Goal: Task Accomplishment & Management: Use online tool/utility

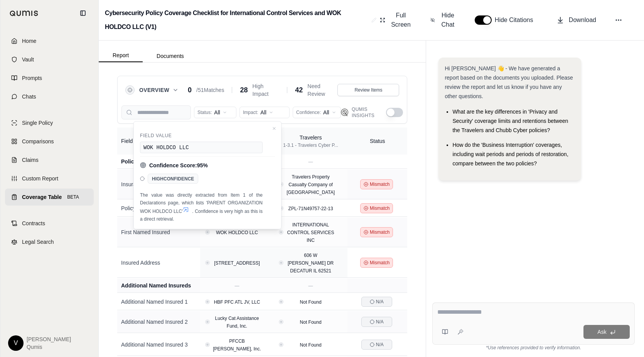
click at [183, 258] on td "Insured Address" at bounding box center [158, 263] width 83 height 30
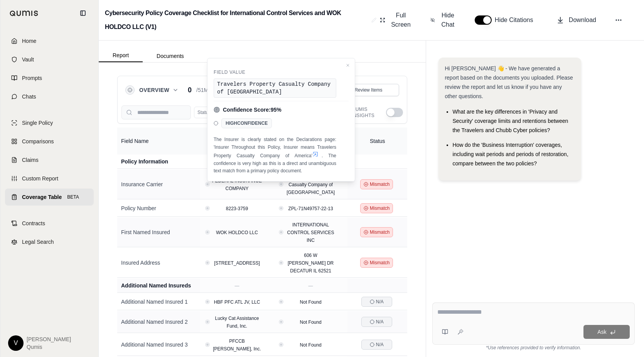
click at [300, 44] on div "Report Documents" at bounding box center [262, 52] width 327 height 22
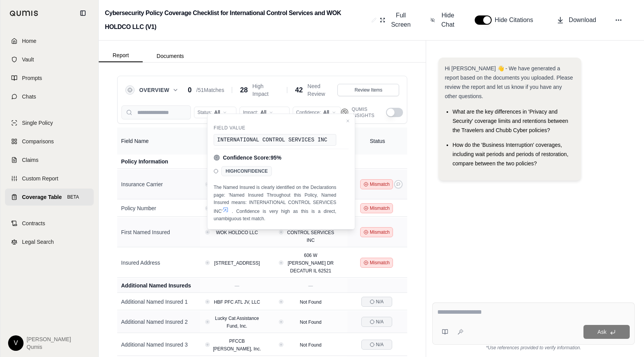
scroll to position [0, 0]
click at [427, 214] on div "Hi [PERSON_NAME] 👋 - We have generated a report based on the documents you uplo…" at bounding box center [533, 170] width 215 height 251
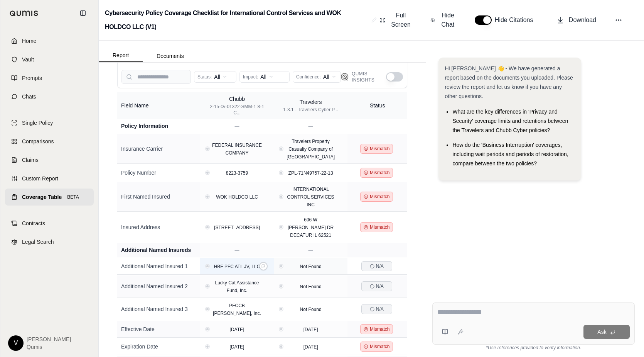
scroll to position [107, 0]
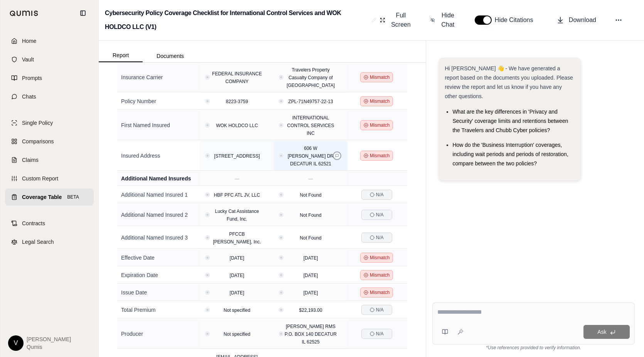
click at [337, 157] on icon at bounding box center [337, 155] width 3 height 3
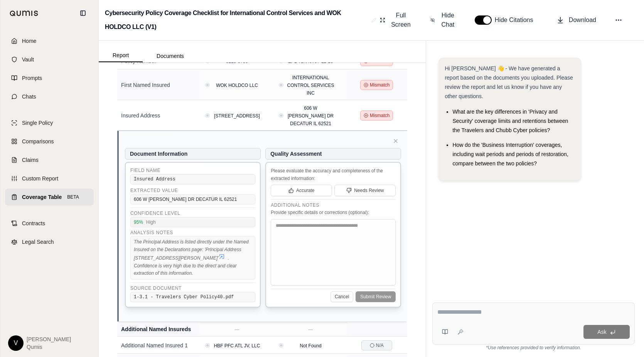
scroll to position [158, 0]
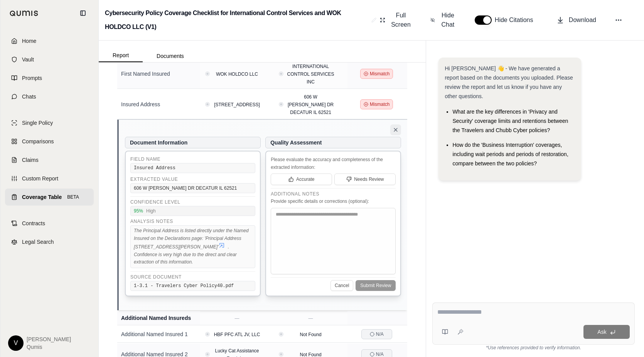
click at [396, 131] on icon at bounding box center [395, 129] width 3 height 3
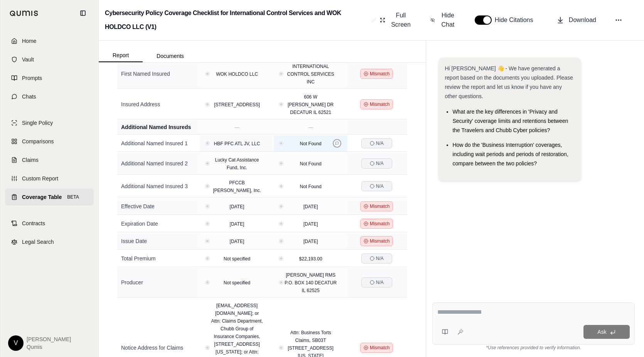
click at [339, 145] on icon at bounding box center [337, 143] width 4 height 4
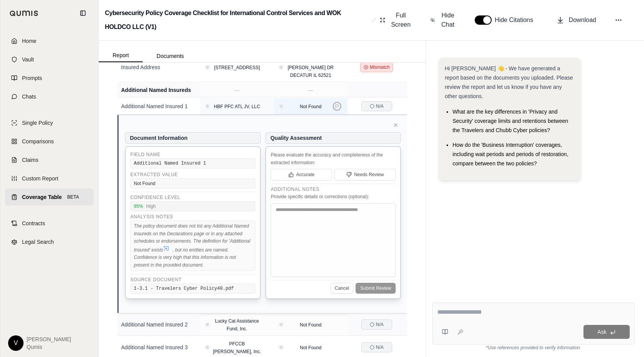
scroll to position [196, 0]
click at [394, 128] on icon at bounding box center [396, 125] width 6 height 6
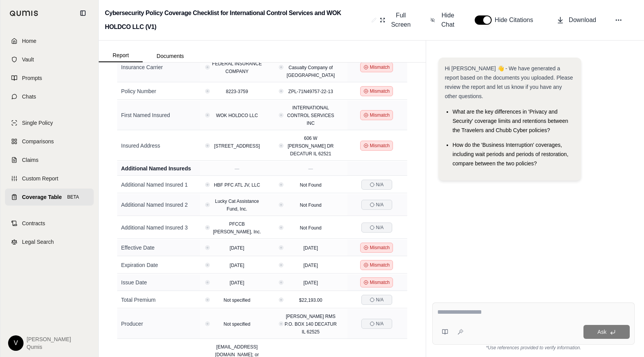
scroll to position [59, 0]
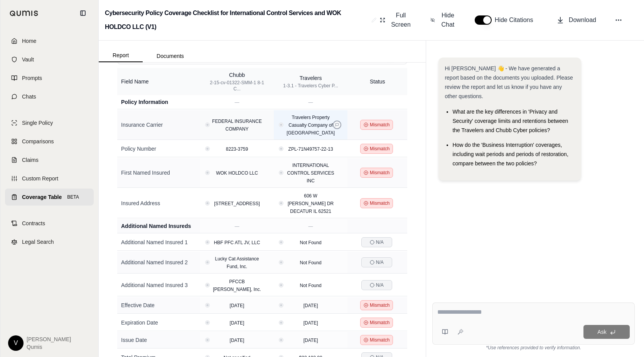
click at [335, 125] on icon at bounding box center [337, 125] width 4 height 4
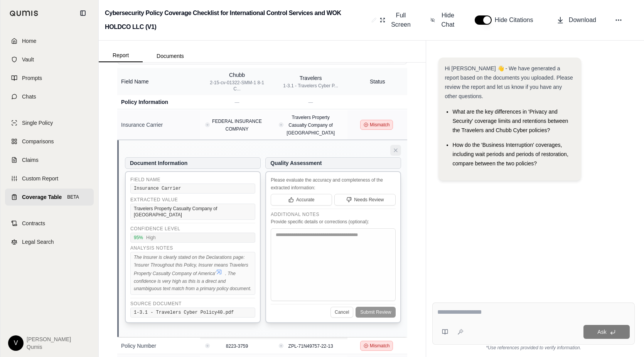
click at [397, 145] on button at bounding box center [395, 150] width 11 height 11
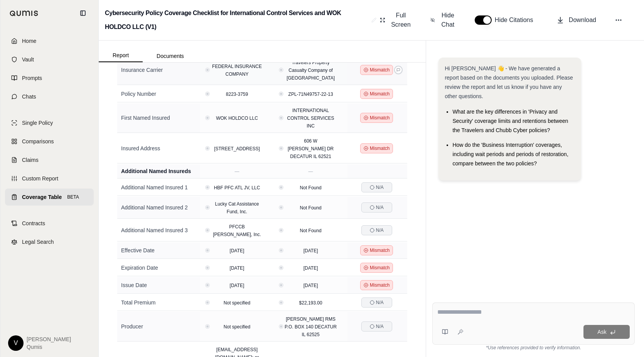
scroll to position [125, 0]
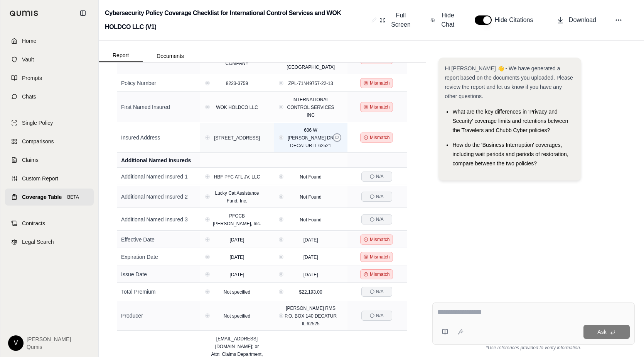
click at [339, 139] on icon at bounding box center [337, 137] width 4 height 4
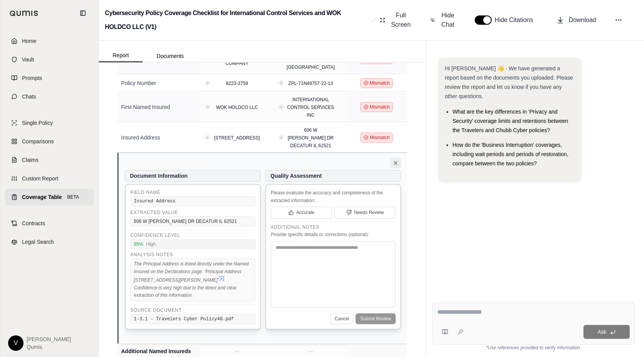
click at [394, 166] on icon at bounding box center [396, 163] width 6 height 6
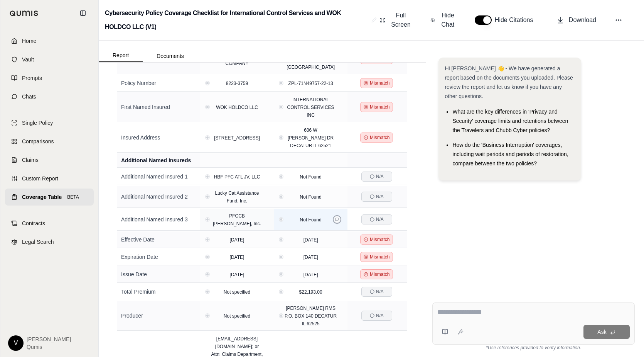
click at [337, 221] on icon at bounding box center [337, 219] width 4 height 4
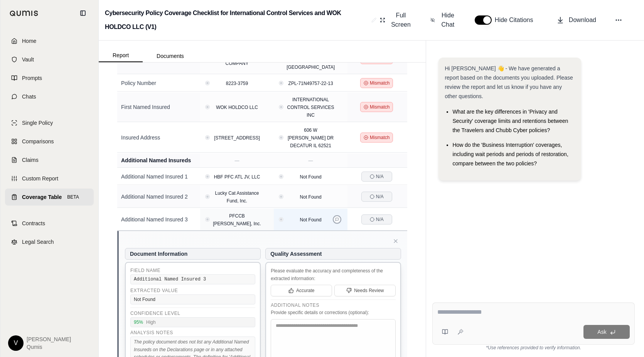
scroll to position [255, 0]
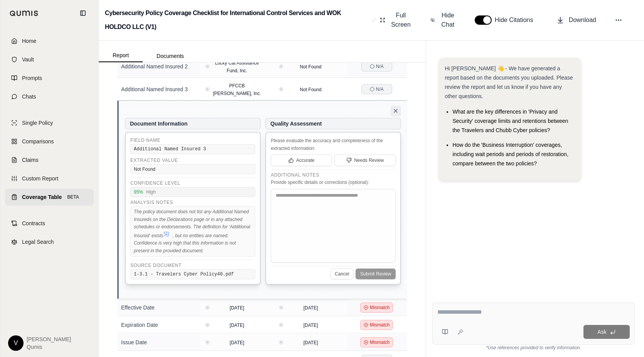
click at [398, 114] on icon at bounding box center [396, 111] width 6 height 6
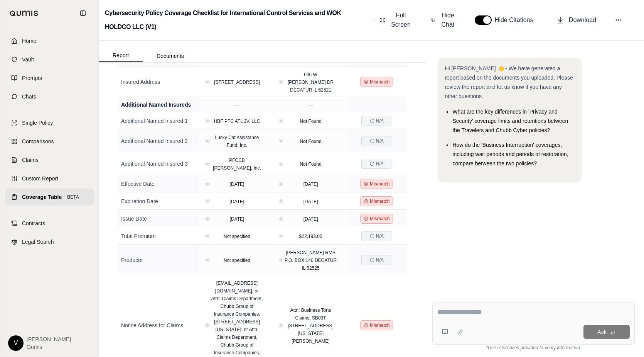
scroll to position [57, 0]
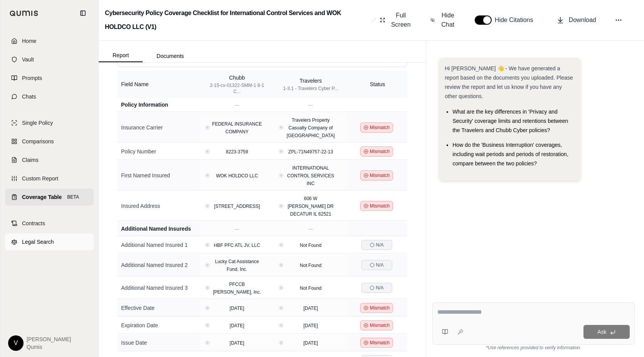
click at [81, 249] on link "Legal Search" at bounding box center [49, 241] width 89 height 17
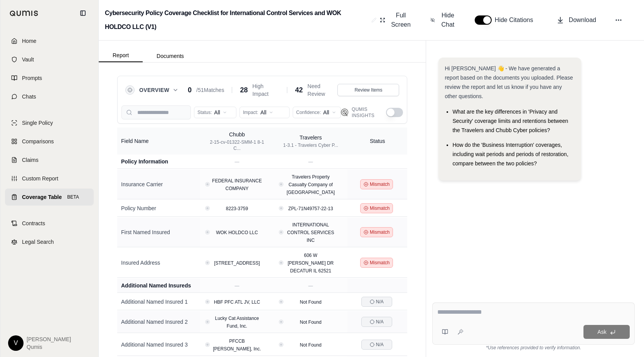
click at [397, 114] on button "button" at bounding box center [394, 112] width 17 height 9
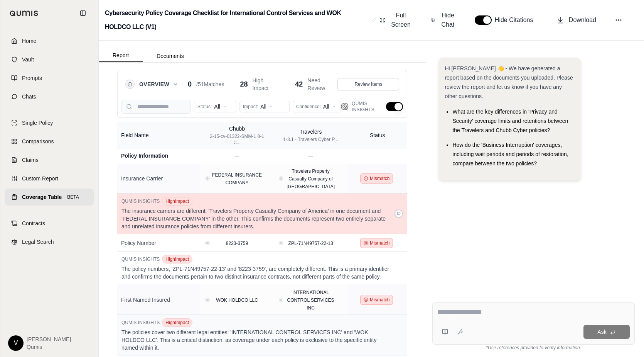
scroll to position [42, 0]
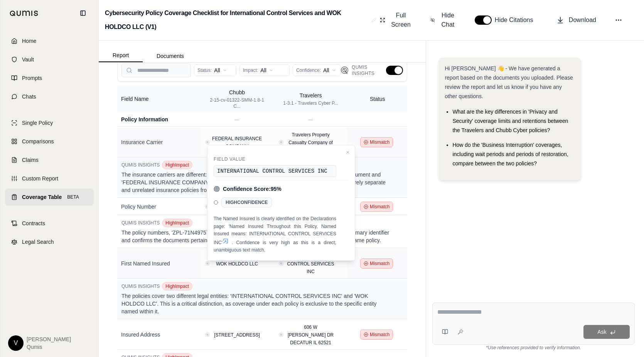
click at [393, 70] on button "button" at bounding box center [394, 70] width 17 height 9
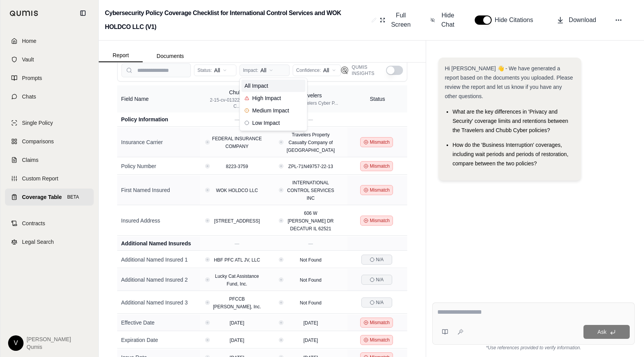
click at [263, 69] on html "Home Vault Prompts Chats Single Policy Comparisons Claims Custom Report Coverag…" at bounding box center [322, 178] width 644 height 357
click at [399, 70] on button "button" at bounding box center [394, 70] width 17 height 9
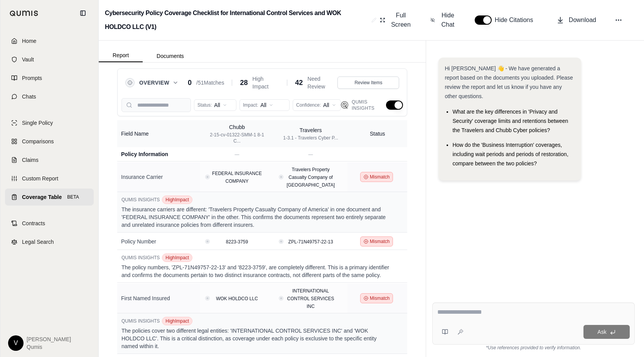
scroll to position [6, 0]
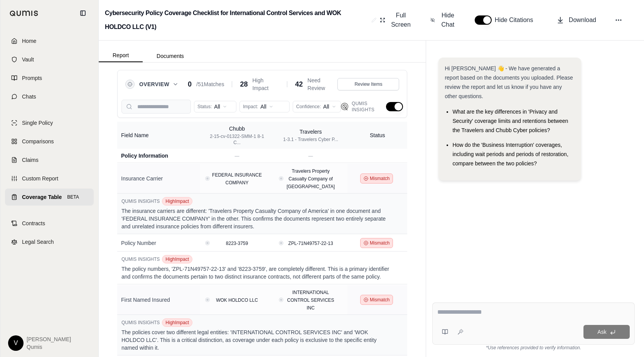
click at [391, 107] on button "button" at bounding box center [394, 106] width 17 height 9
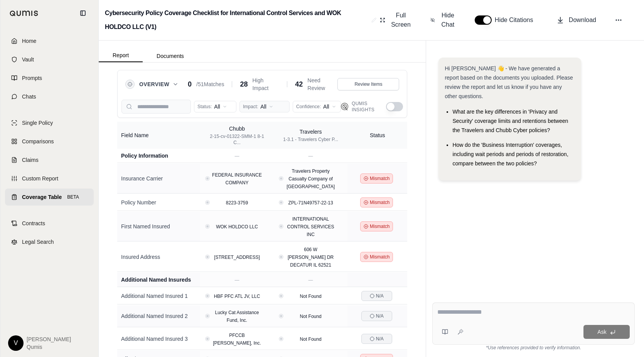
click at [277, 109] on html "Home Vault Prompts Chats Single Policy Comparisons Claims Custom Report Coverag…" at bounding box center [322, 178] width 644 height 357
click at [272, 139] on div "High Impact" at bounding box center [274, 134] width 64 height 12
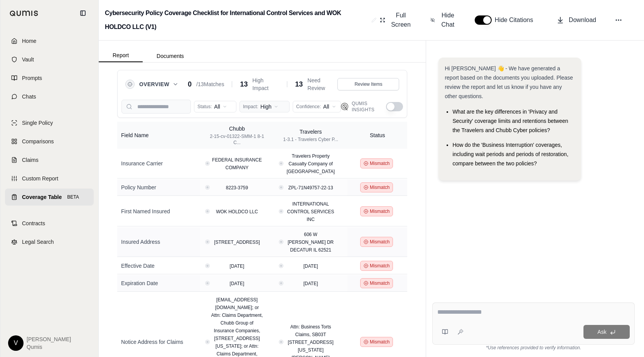
click at [277, 102] on html "Home Vault Prompts Chats Single Policy Comparisons Claims Custom Report Coverag…" at bounding box center [322, 178] width 644 height 357
click at [274, 119] on div "All Impact" at bounding box center [274, 122] width 64 height 12
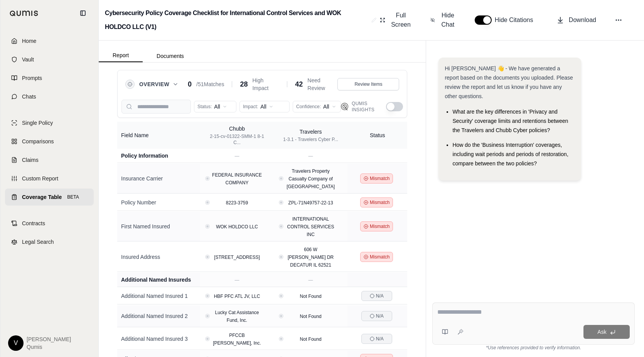
drag, startPoint x: 70, startPoint y: 295, endPoint x: 74, endPoint y: 293, distance: 5.0
click at [69, 295] on div "Home Vault Prompts Chats Single Policy Comparisons Claims Custom Report Coverag…" at bounding box center [49, 191] width 98 height 330
click at [338, 226] on icon at bounding box center [337, 226] width 4 height 4
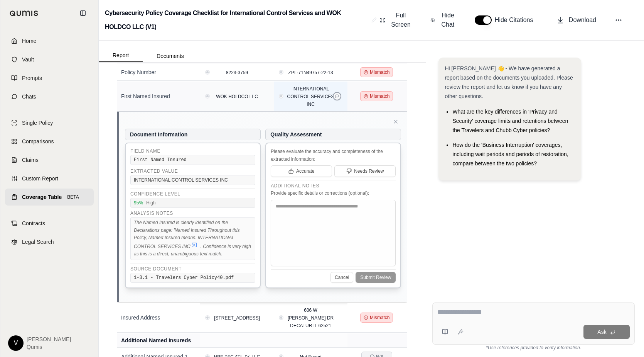
scroll to position [101, 0]
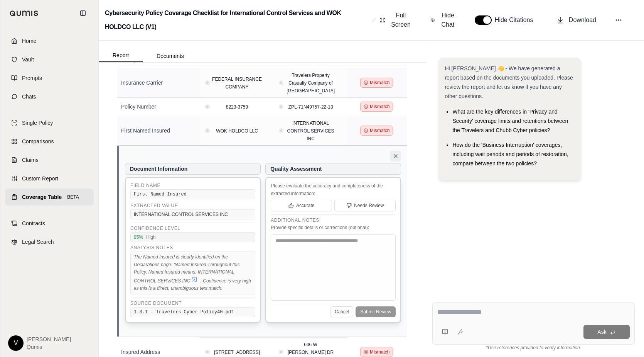
click at [394, 157] on icon at bounding box center [396, 156] width 6 height 6
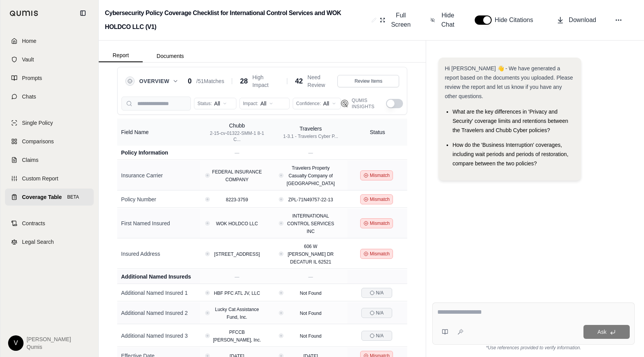
scroll to position [0, 0]
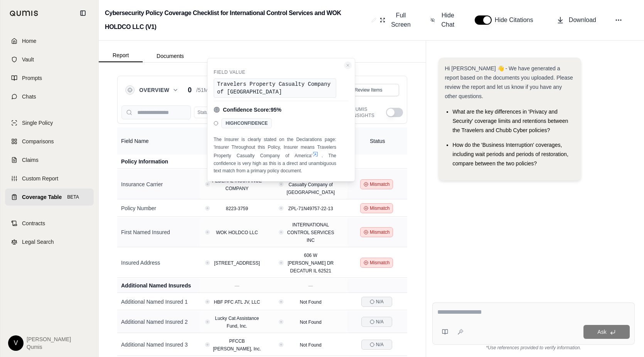
click at [348, 64] on icon "Close confidence details" at bounding box center [348, 65] width 5 height 5
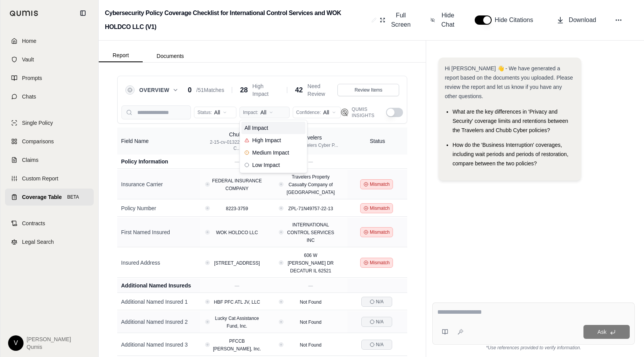
click at [267, 110] on html "Home Vault Prompts Chats Single Policy Comparisons Claims Custom Report Coverag…" at bounding box center [322, 178] width 644 height 357
click at [270, 144] on div "High Impact" at bounding box center [274, 140] width 64 height 12
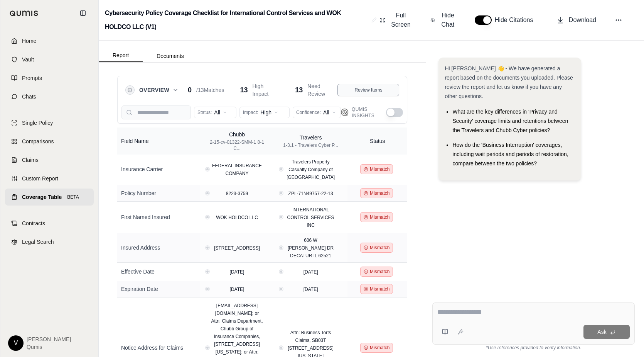
click at [353, 88] on button "Review Items" at bounding box center [369, 90] width 62 height 12
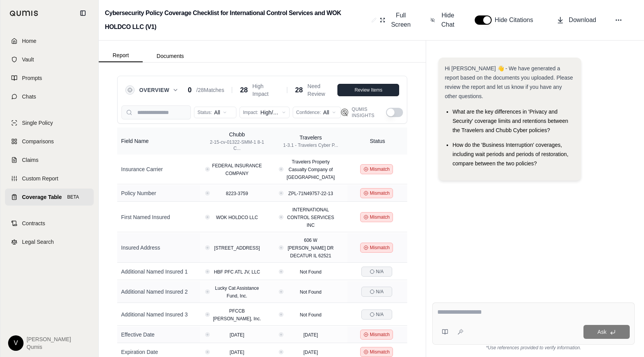
click at [380, 87] on span "Review Items" at bounding box center [369, 90] width 28 height 6
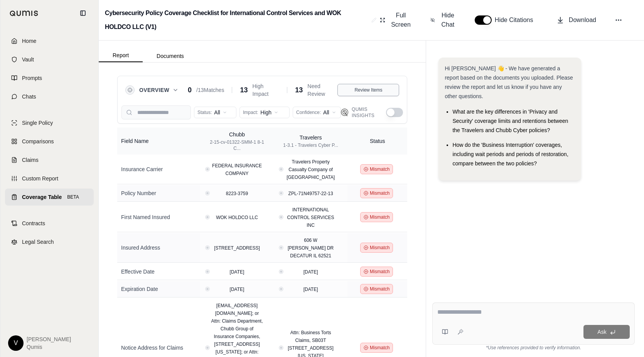
click at [378, 88] on span "Review Items" at bounding box center [369, 90] width 28 height 6
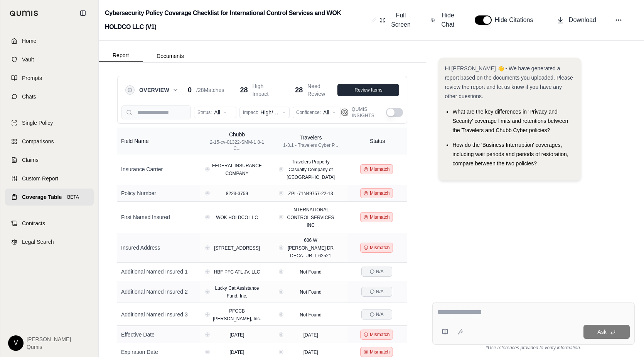
click at [378, 88] on span "Review Items" at bounding box center [369, 90] width 28 height 6
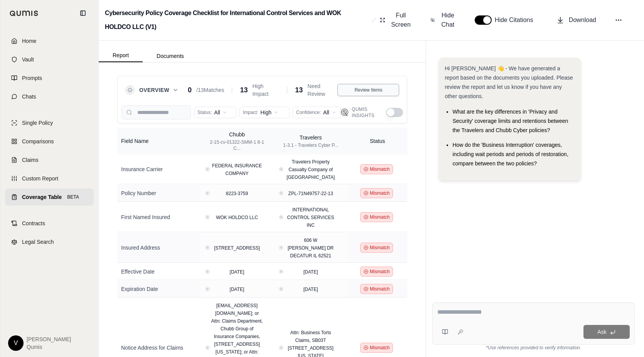
click at [365, 88] on span "Review Items" at bounding box center [369, 90] width 28 height 6
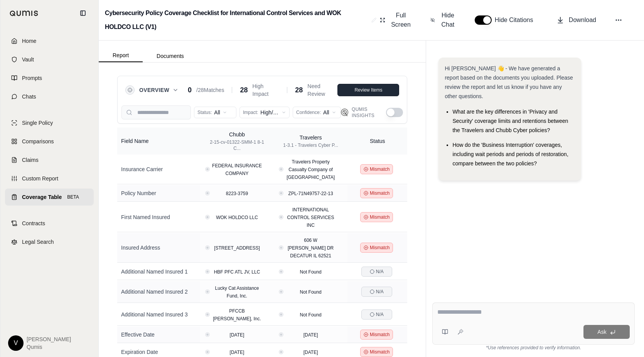
click at [374, 90] on span "Review Items" at bounding box center [369, 90] width 28 height 6
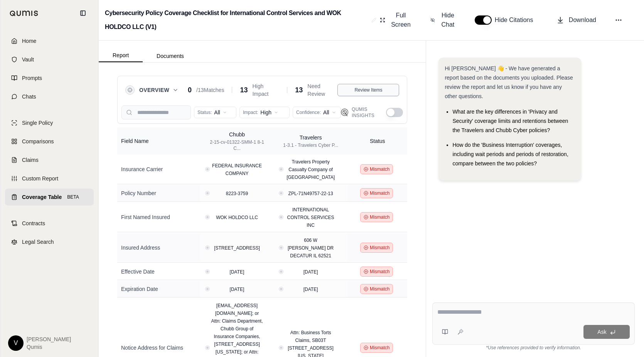
click at [374, 90] on span "Review Items" at bounding box center [369, 90] width 28 height 6
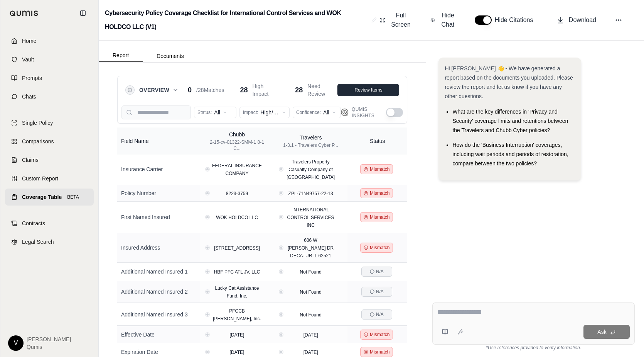
click at [362, 87] on span "Review Items" at bounding box center [369, 90] width 28 height 6
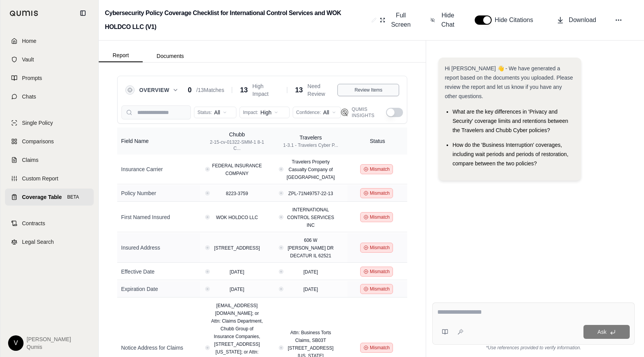
click at [362, 87] on span "Review Items" at bounding box center [369, 90] width 28 height 6
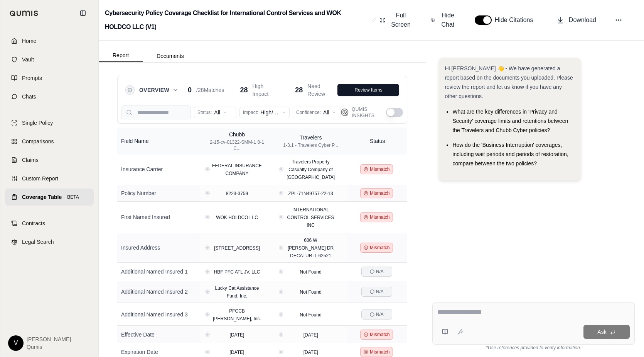
click at [174, 90] on icon at bounding box center [175, 90] width 6 height 6
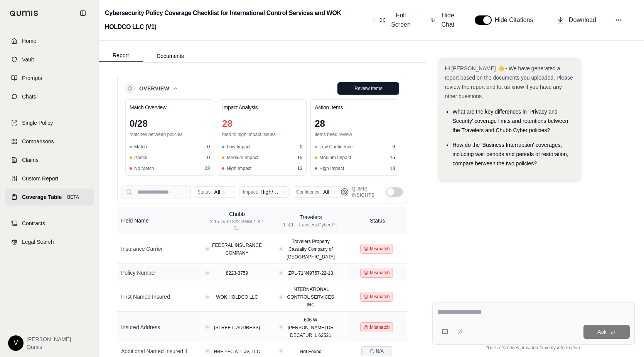
click at [344, 148] on span "Low Confidence" at bounding box center [335, 147] width 33 height 6
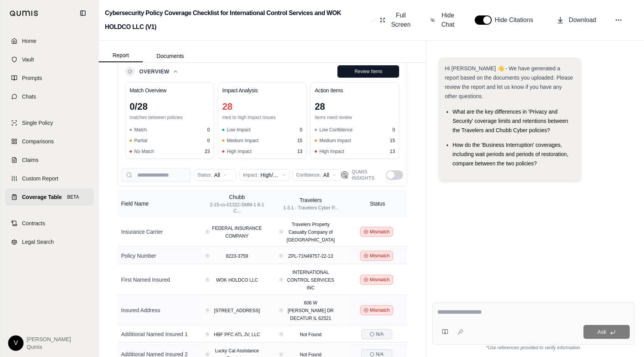
scroll to position [17, 0]
click at [438, 19] on button "Hide Chat" at bounding box center [444, 20] width 32 height 25
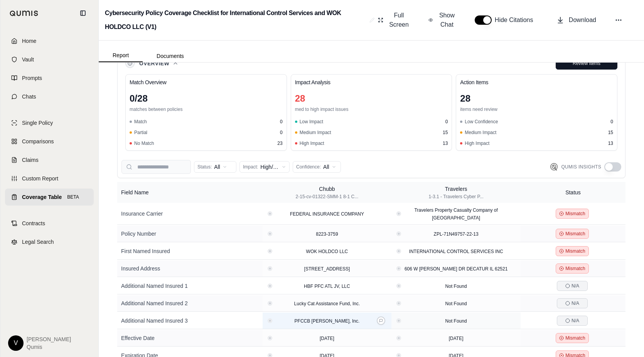
scroll to position [0, 0]
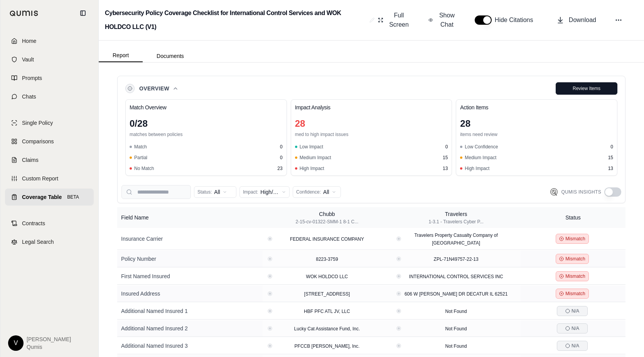
click at [598, 47] on div "Report Documents" at bounding box center [372, 52] width 546 height 22
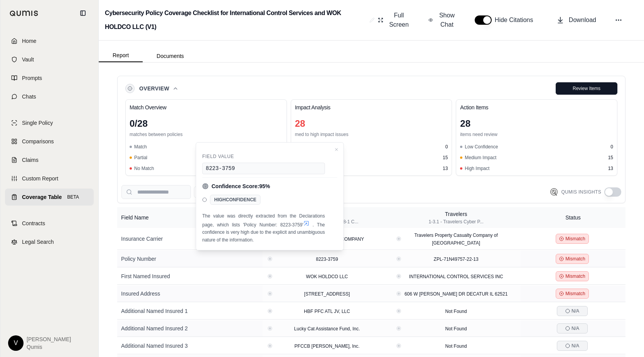
click at [275, 105] on h3 "Match Overview" at bounding box center [206, 107] width 153 height 8
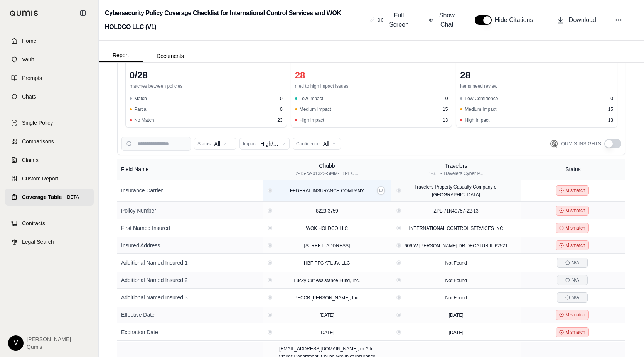
scroll to position [56, 0]
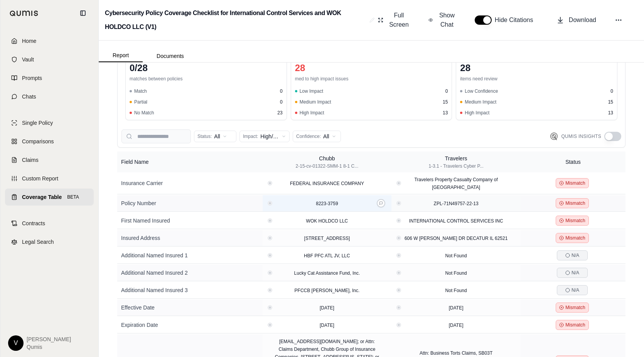
click at [271, 199] on div "8223-3759" at bounding box center [327, 203] width 123 height 8
click at [382, 201] on icon at bounding box center [381, 202] width 3 height 3
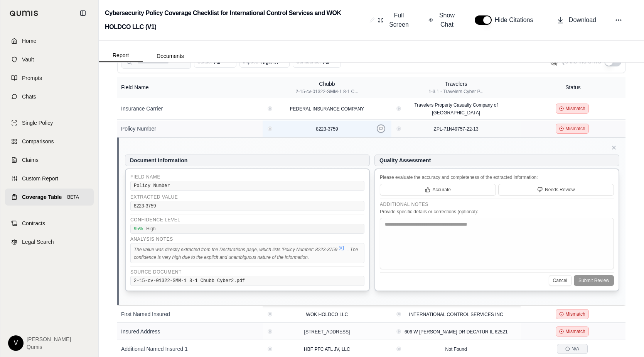
scroll to position [137, 0]
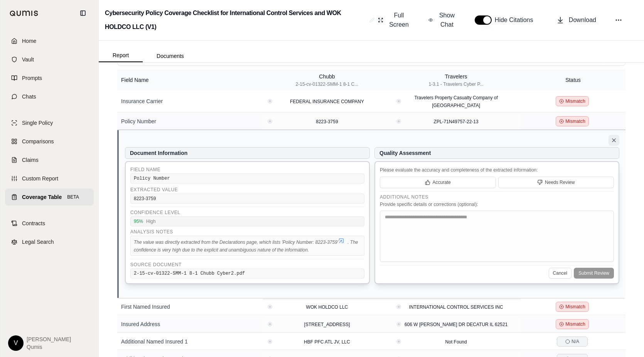
click at [614, 137] on icon at bounding box center [614, 140] width 6 height 6
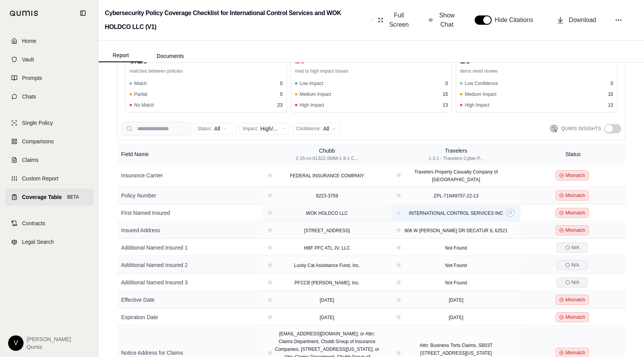
scroll to position [0, 0]
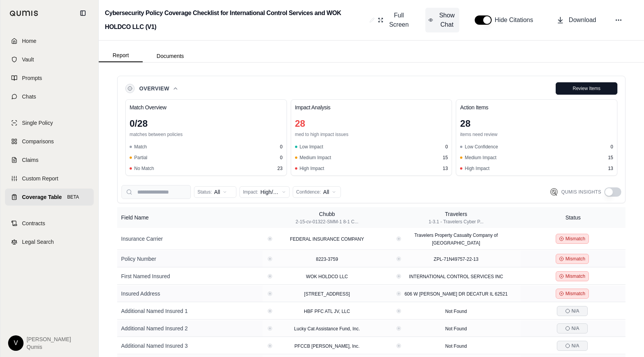
click at [441, 24] on span "Show Chat" at bounding box center [447, 20] width 19 height 19
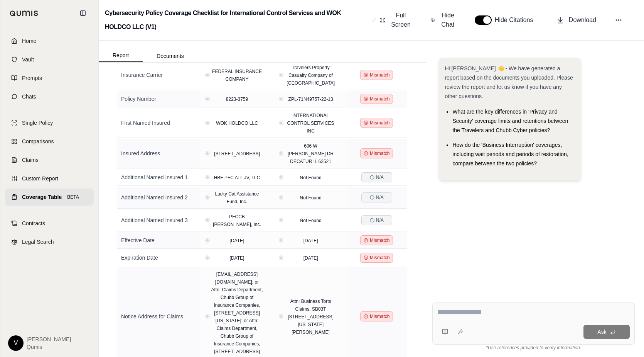
scroll to position [179, 0]
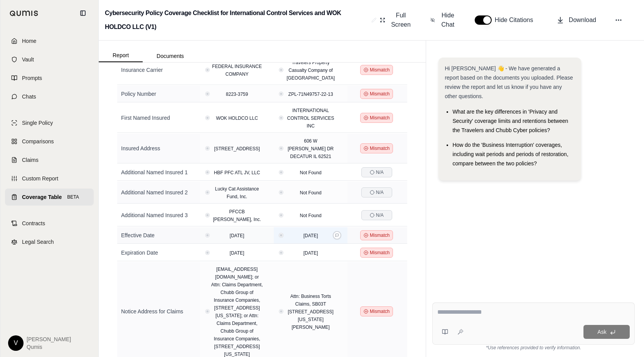
click at [282, 237] on button "View confidence details" at bounding box center [281, 235] width 3 height 3
click at [397, 25] on span "Full Screen" at bounding box center [401, 20] width 22 height 19
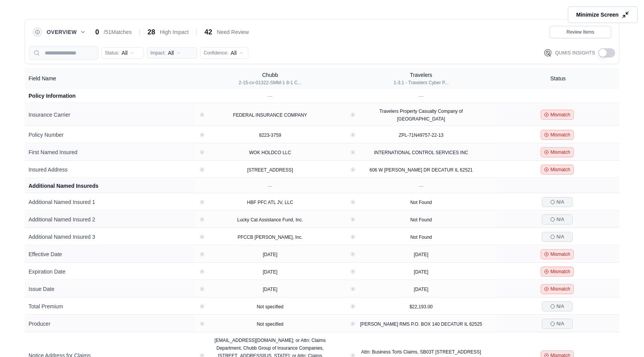
click at [176, 54] on icon "button" at bounding box center [178, 53] width 5 height 5
click at [183, 80] on span "High Impact" at bounding box center [170, 81] width 37 height 8
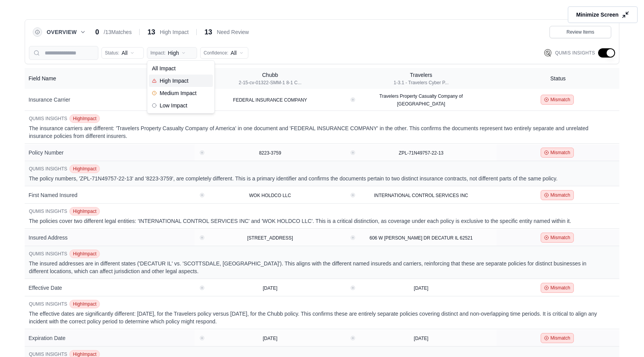
click at [183, 51] on icon "button" at bounding box center [183, 53] width 5 height 5
click at [179, 93] on span "Medium Impact" at bounding box center [174, 93] width 45 height 8
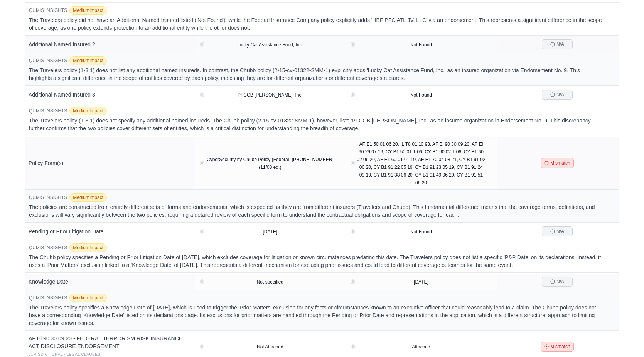
scroll to position [0, 0]
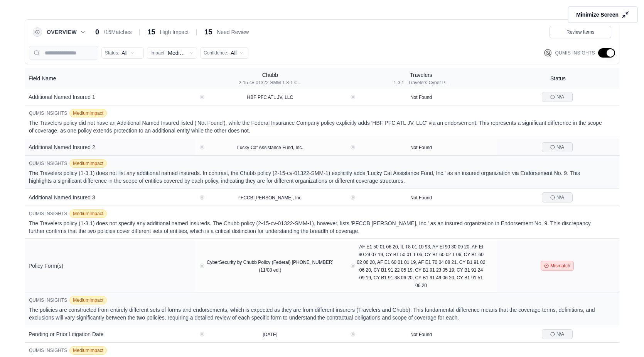
click at [186, 45] on div "Status: All Impact: Medium Confidence: All Qumis Insights" at bounding box center [322, 50] width 586 height 19
click at [186, 49] on span "Medium" at bounding box center [177, 53] width 19 height 8
click at [186, 67] on div "All Impact" at bounding box center [181, 68] width 64 height 12
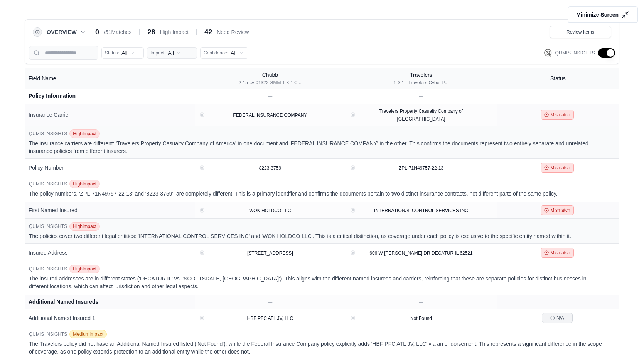
click at [172, 57] on button "Impact: All" at bounding box center [172, 53] width 50 height 12
click at [175, 65] on span "All Impact" at bounding box center [164, 68] width 24 height 8
click at [600, 51] on button "button" at bounding box center [606, 52] width 17 height 9
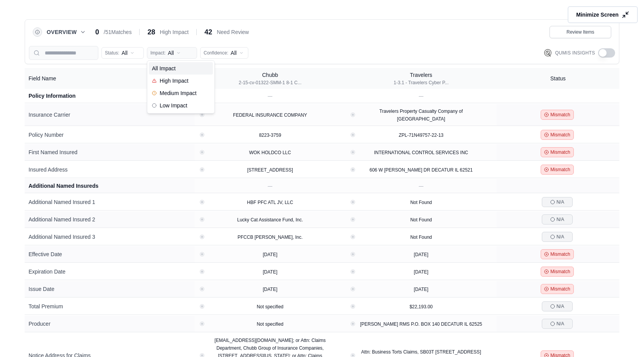
click at [186, 56] on button "Impact: All" at bounding box center [172, 53] width 50 height 12
click at [182, 85] on div "High Impact" at bounding box center [181, 80] width 64 height 12
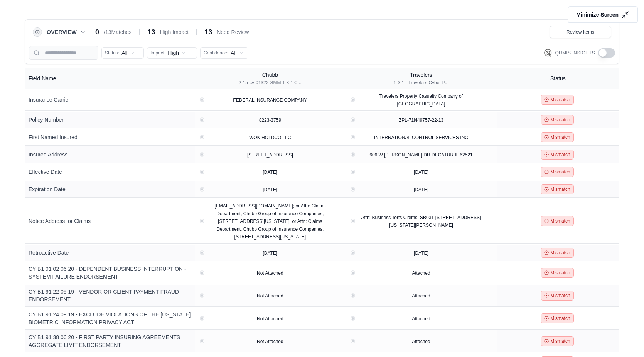
click at [610, 54] on button "button" at bounding box center [606, 52] width 17 height 9
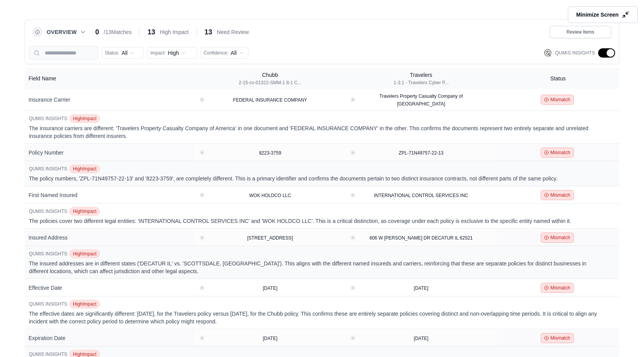
click at [612, 54] on button "button" at bounding box center [606, 52] width 17 height 9
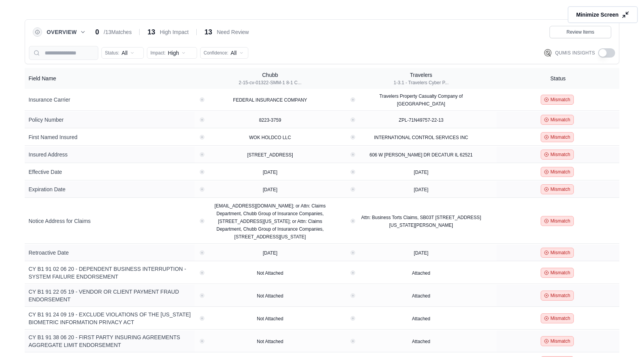
click at [614, 48] on div "Qumis Insights" at bounding box center [579, 52] width 71 height 9
click at [614, 53] on button "button" at bounding box center [606, 52] width 17 height 9
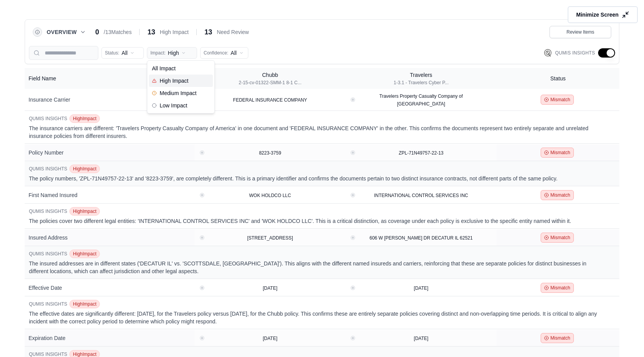
click at [183, 54] on icon "button" at bounding box center [183, 53] width 5 height 5
click at [182, 94] on span "Medium Impact" at bounding box center [174, 93] width 45 height 8
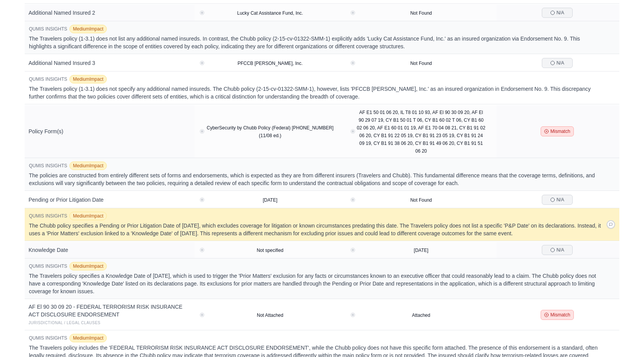
scroll to position [144, 0]
